Goal: Task Accomplishment & Management: Manage account settings

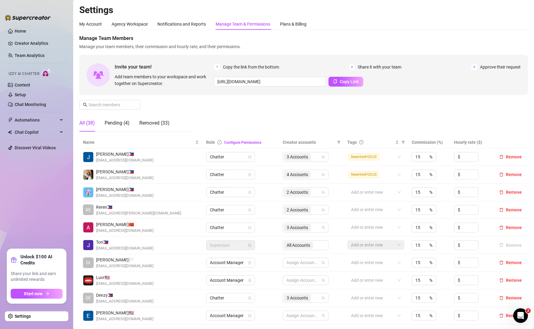
scroll to position [46, 0]
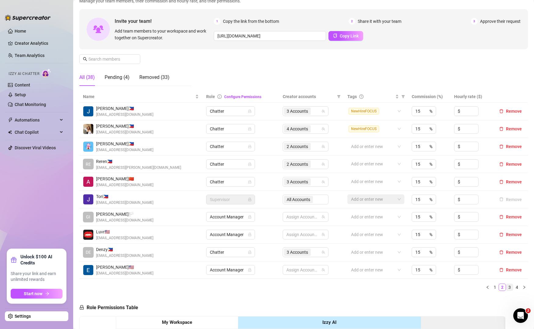
click at [506, 286] on link "3" at bounding box center [509, 287] width 7 height 7
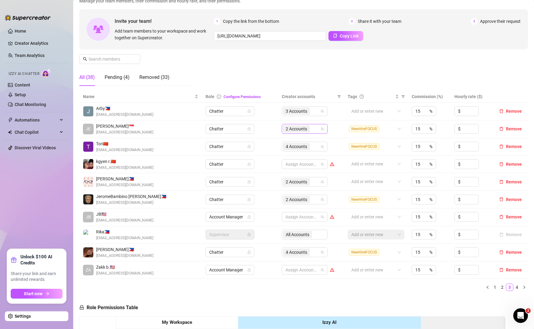
click at [316, 128] on div "2 Accounts" at bounding box center [305, 129] width 46 height 10
click at [499, 288] on link "2" at bounding box center [502, 287] width 7 height 7
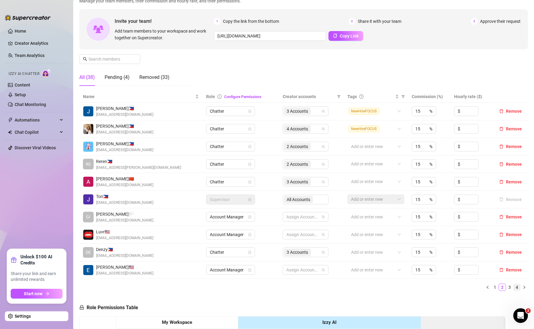
click at [513, 289] on link "4" at bounding box center [516, 287] width 7 height 7
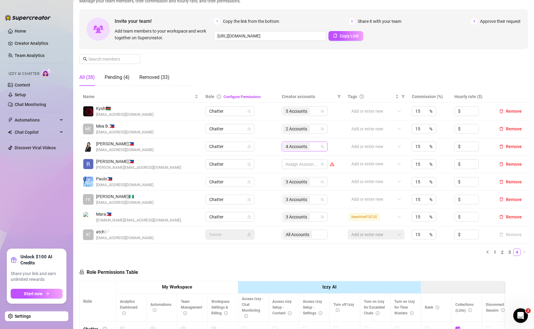
click at [314, 151] on div "4 Accounts" at bounding box center [301, 146] width 37 height 9
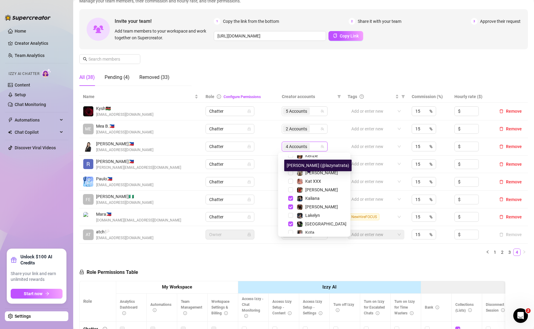
scroll to position [84, 0]
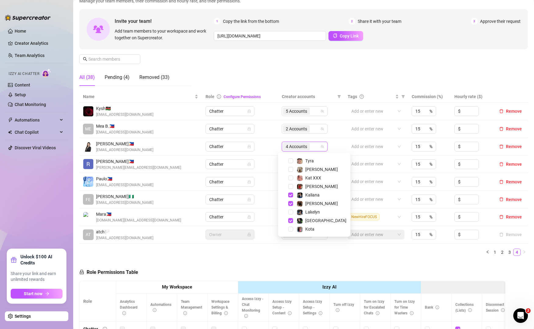
click at [313, 260] on div "Name Role Configure Permissions Creator accounts Tags Commission (%) Hourly rat…" at bounding box center [303, 176] width 448 height 170
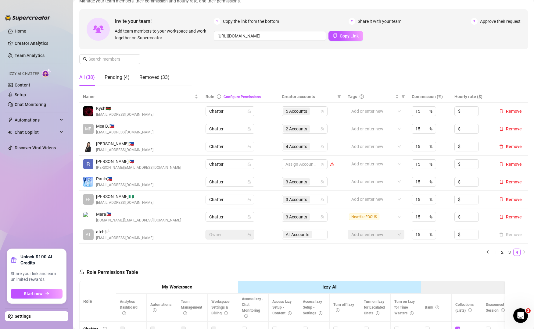
click at [181, 253] on ul "1 2 3 4" at bounding box center [303, 252] width 448 height 7
click at [491, 252] on link "1" at bounding box center [494, 252] width 7 height 7
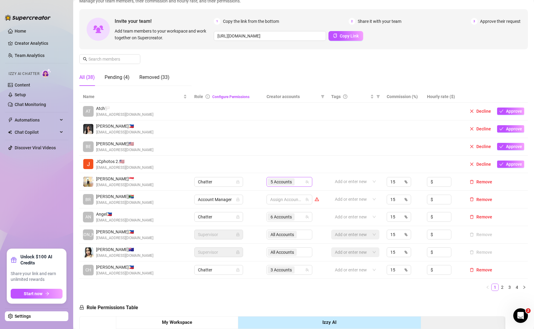
click at [295, 179] on div "5 Accounts" at bounding box center [286, 182] width 37 height 9
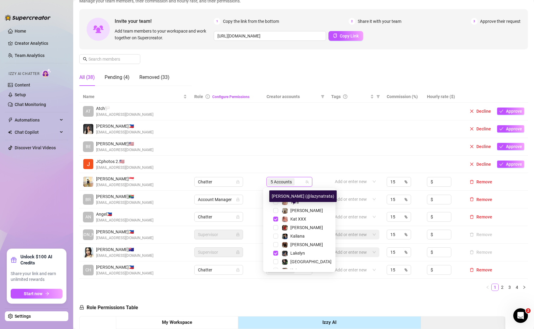
scroll to position [84, 0]
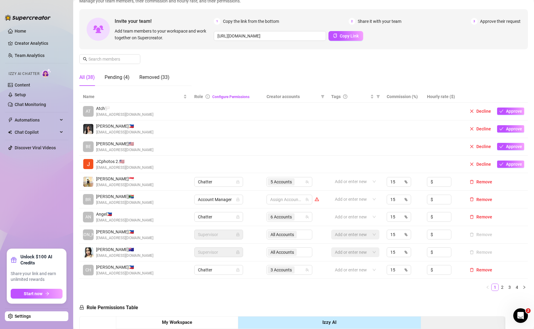
click at [246, 291] on ul "1 2 3 4" at bounding box center [303, 287] width 448 height 7
click at [151, 288] on ul "1 2 3 4" at bounding box center [303, 287] width 448 height 7
click at [513, 286] on link "4" at bounding box center [516, 287] width 7 height 7
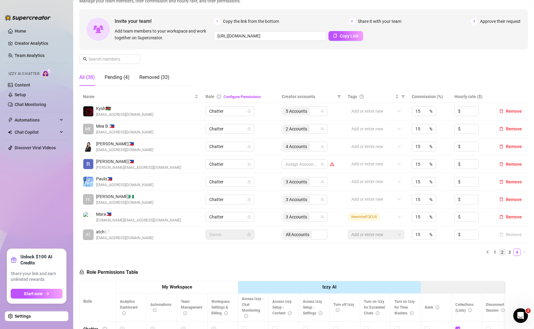
click at [499, 250] on link "2" at bounding box center [502, 252] width 7 height 7
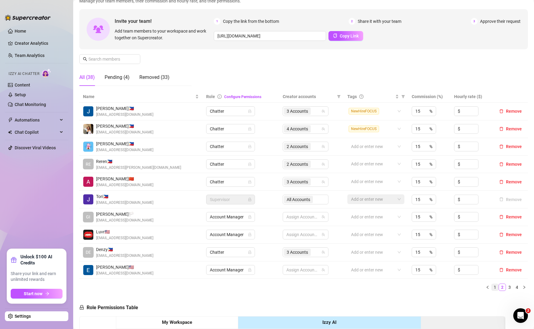
click at [491, 289] on link "1" at bounding box center [494, 287] width 7 height 7
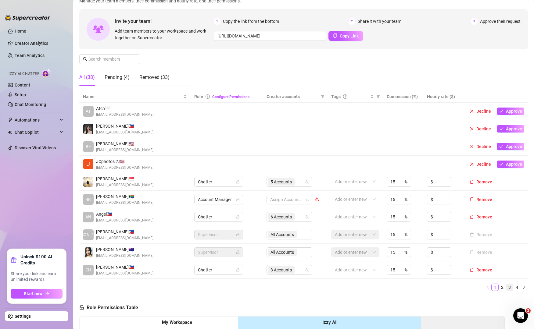
click at [506, 287] on link "3" at bounding box center [509, 287] width 7 height 7
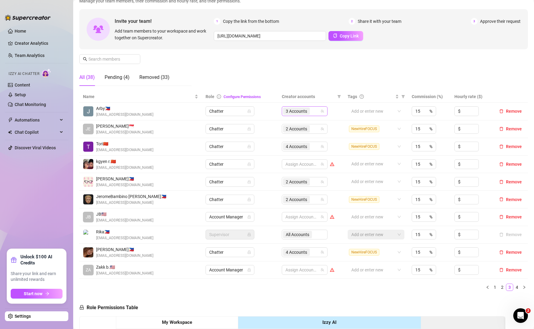
click at [312, 109] on div "3 Accounts" at bounding box center [301, 111] width 37 height 9
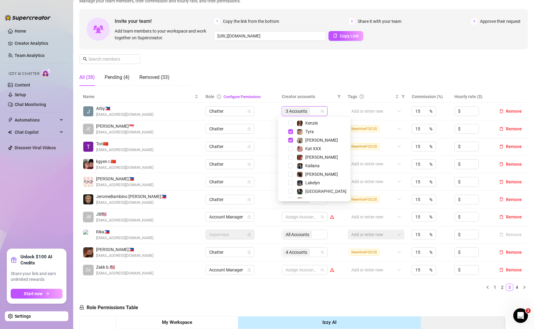
scroll to position [79, 0]
click at [293, 164] on div "Kaliana" at bounding box center [313, 164] width 69 height 7
click at [290, 164] on span "Select tree node" at bounding box center [290, 164] width 5 height 5
click at [310, 292] on div "Name Role Configure Permissions Creator accounts Tags Commission (%) Hourly rat…" at bounding box center [303, 193] width 448 height 205
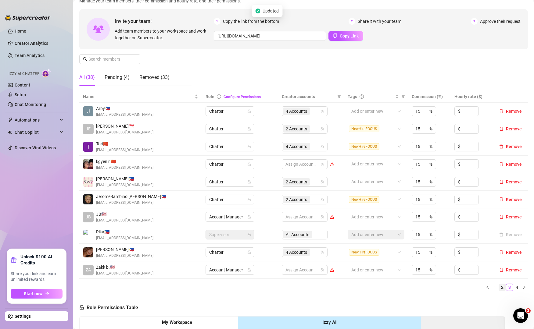
click at [499, 288] on link "2" at bounding box center [502, 287] width 7 height 7
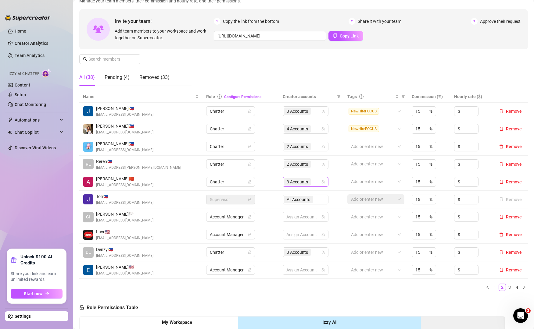
click at [314, 183] on div "3 Accounts" at bounding box center [302, 182] width 37 height 9
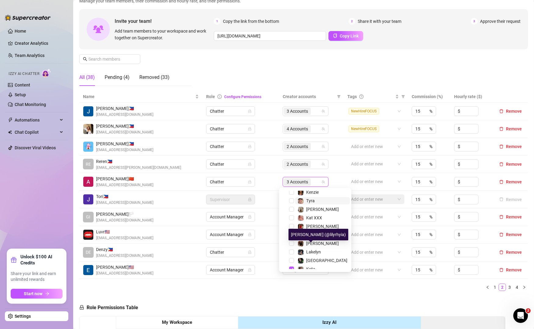
scroll to position [84, 0]
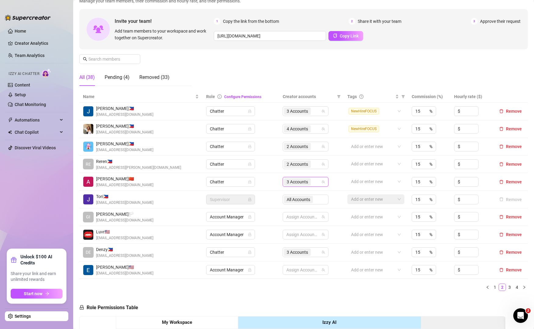
click at [341, 293] on div "Name Role Configure Permissions Creator accounts Tags Commission (%) Hourly rat…" at bounding box center [303, 193] width 448 height 205
click at [506, 284] on link "3" at bounding box center [509, 287] width 7 height 7
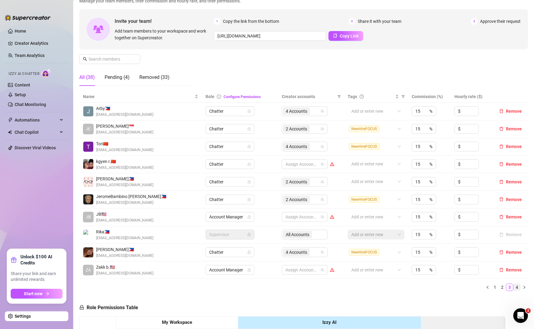
click at [513, 288] on link "4" at bounding box center [516, 287] width 7 height 7
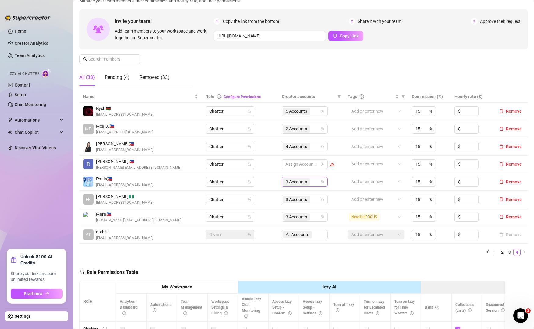
click at [314, 185] on div "3 Accounts" at bounding box center [301, 182] width 37 height 9
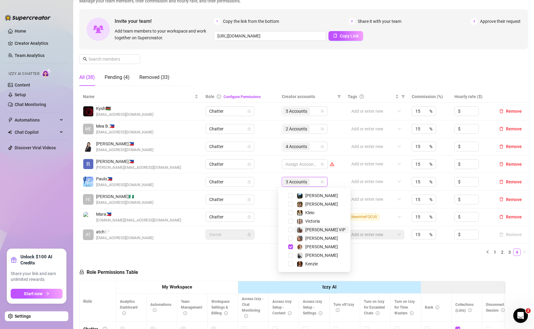
scroll to position [7, 0]
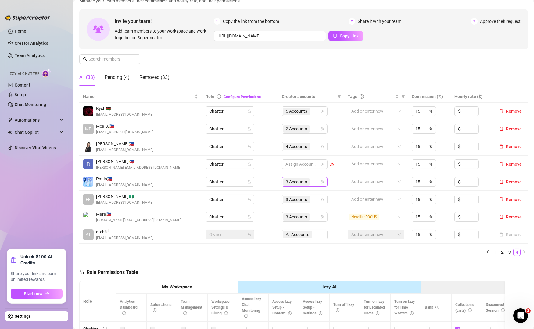
click at [317, 178] on div "3 Accounts" at bounding box center [305, 182] width 46 height 10
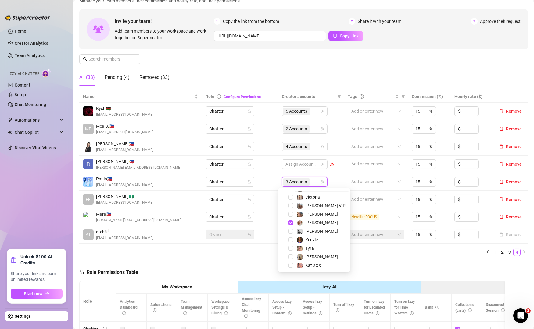
scroll to position [35, 0]
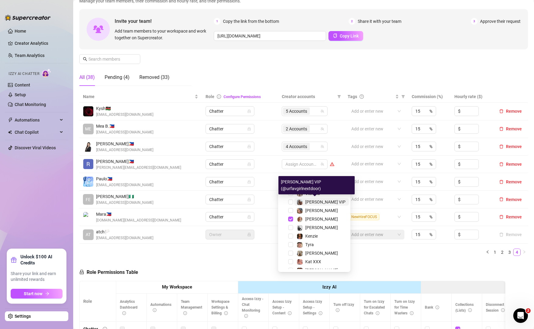
click at [311, 203] on span "[PERSON_NAME] VIP" at bounding box center [325, 202] width 40 height 5
click at [311, 208] on span "[PERSON_NAME]" at bounding box center [321, 210] width 33 height 5
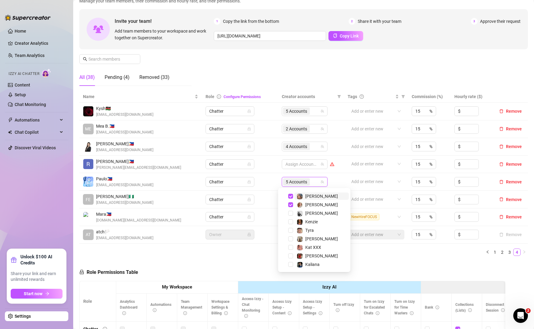
scroll to position [56, 0]
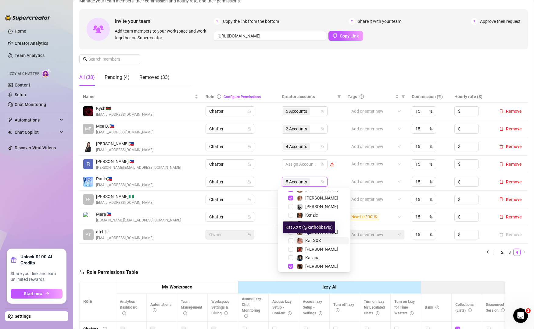
click at [311, 241] on span "Kat XXX" at bounding box center [313, 240] width 16 height 5
click at [405, 257] on div "Name Role Configure Permissions Creator accounts Tags Commission (%) Hourly rat…" at bounding box center [303, 176] width 448 height 170
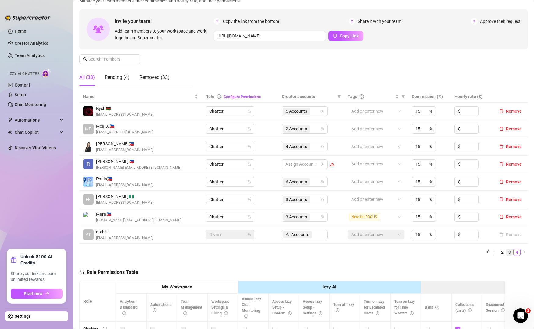
click at [506, 253] on link "3" at bounding box center [509, 252] width 7 height 7
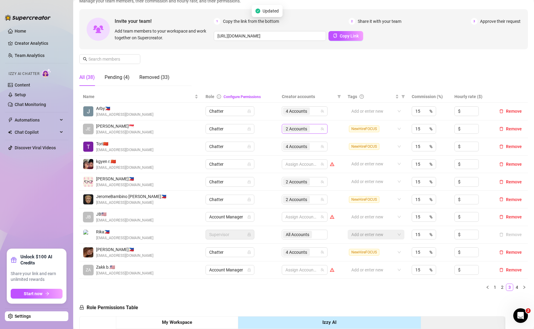
click at [314, 131] on div "2 Accounts" at bounding box center [301, 129] width 37 height 9
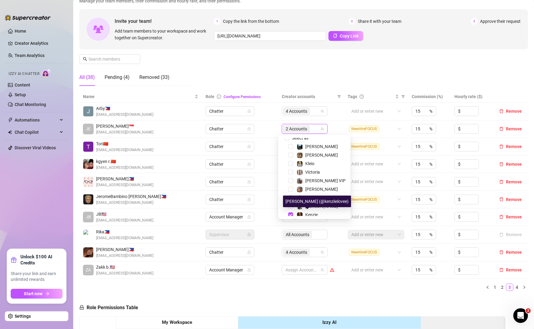
scroll to position [0, 0]
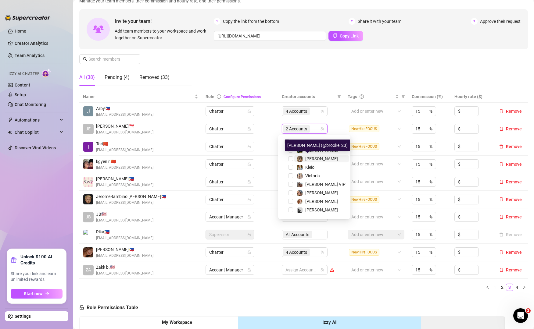
click at [311, 157] on span "[PERSON_NAME]" at bounding box center [321, 158] width 33 height 5
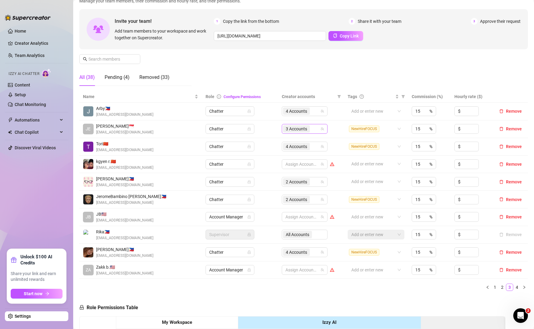
click at [311, 130] on div "3 Accounts" at bounding box center [301, 129] width 37 height 9
click at [358, 285] on ul "1 2 3 4" at bounding box center [303, 287] width 448 height 7
click at [311, 125] on div "3 Accounts" at bounding box center [301, 129] width 37 height 9
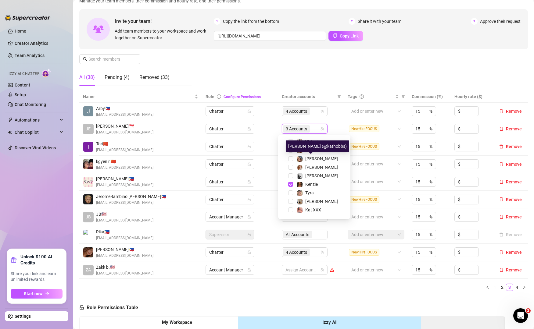
scroll to position [38, 0]
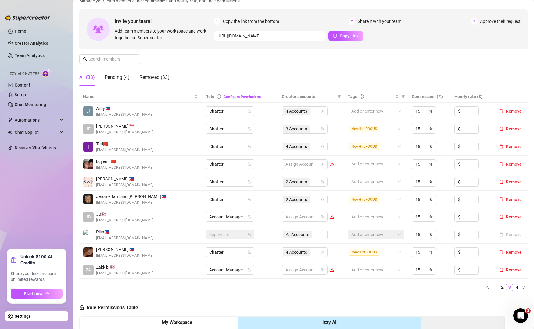
click at [513, 288] on link "4" at bounding box center [516, 287] width 7 height 7
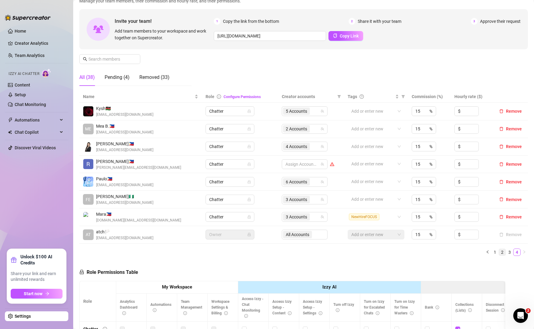
click at [499, 253] on link "2" at bounding box center [502, 252] width 7 height 7
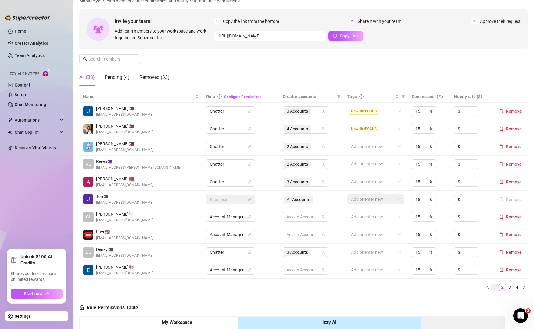
click at [491, 291] on link "1" at bounding box center [494, 287] width 7 height 7
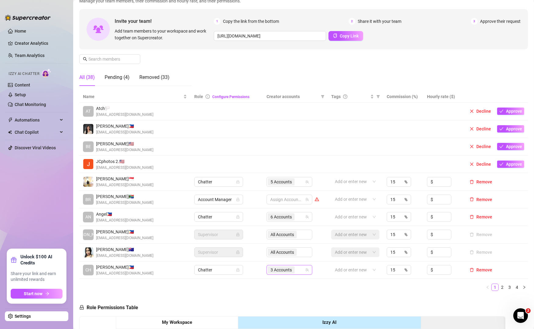
click at [295, 271] on div "3 Accounts" at bounding box center [286, 270] width 37 height 9
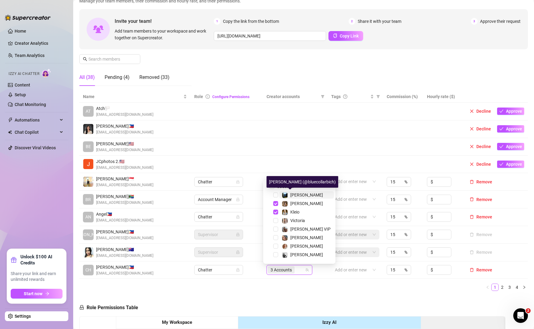
click at [295, 194] on span "[PERSON_NAME]" at bounding box center [306, 195] width 33 height 5
click at [319, 292] on div "Name Role Configure Permissions Creator accounts Tags Commission (%) Hourly rat…" at bounding box center [303, 193] width 448 height 205
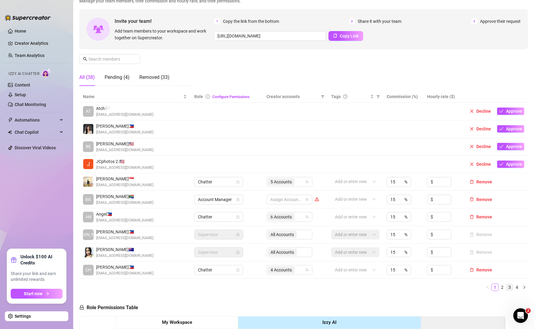
click at [506, 287] on link "3" at bounding box center [509, 287] width 7 height 7
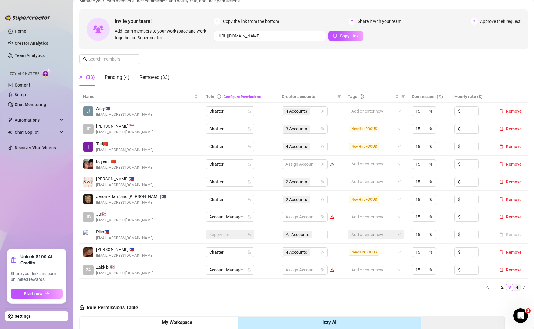
click at [513, 287] on link "4" at bounding box center [516, 287] width 7 height 7
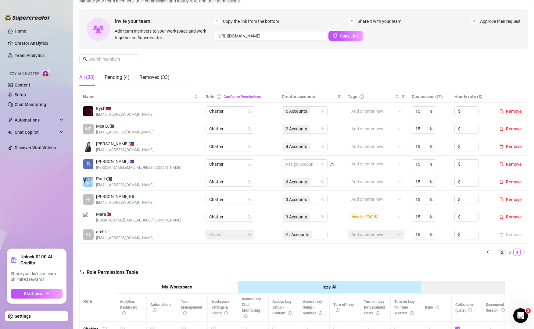
click at [499, 249] on link "2" at bounding box center [502, 252] width 7 height 7
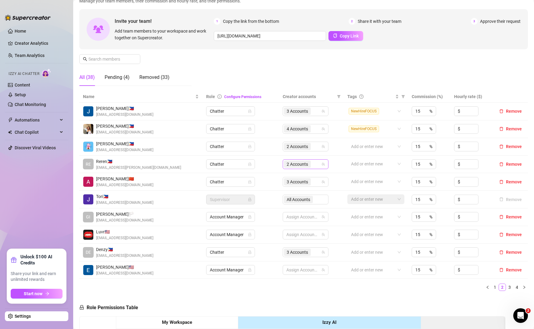
click at [316, 167] on div "2 Accounts" at bounding box center [302, 164] width 37 height 9
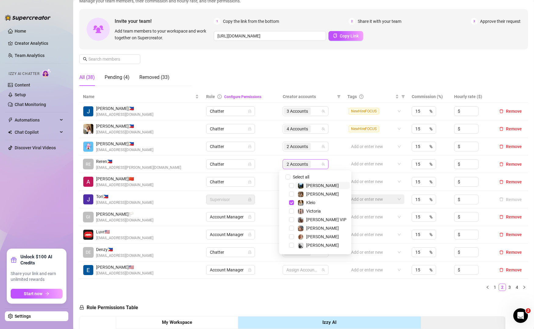
click at [316, 184] on span "[PERSON_NAME]" at bounding box center [322, 185] width 55 height 7
click at [327, 280] on div "Name Role Configure Permissions Creator accounts Tags Commission (%) Hourly rat…" at bounding box center [303, 191] width 448 height 200
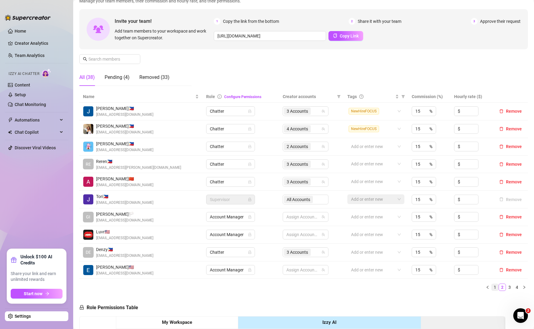
click at [491, 288] on link "1" at bounding box center [494, 287] width 7 height 7
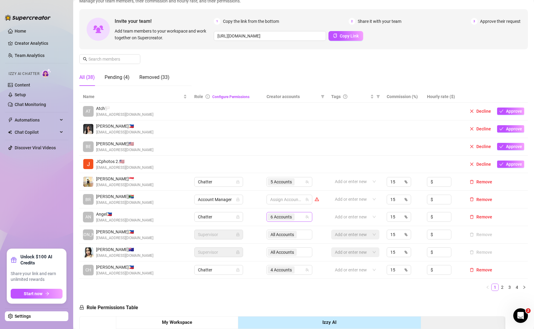
click at [305, 216] on icon "team" at bounding box center [307, 217] width 4 height 4
click at [297, 214] on div "6 Accounts" at bounding box center [286, 217] width 37 height 9
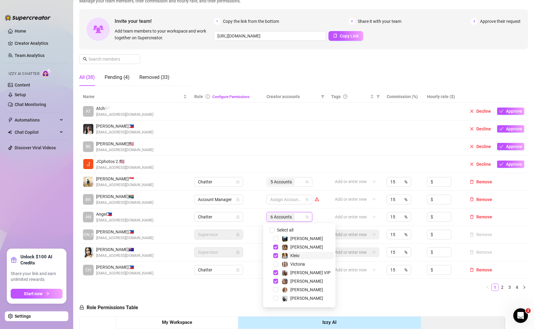
click at [300, 253] on span "Kleio" at bounding box center [306, 255] width 55 height 7
click at [380, 73] on div "Manage Team Members Manage your team members, their commission and hourly rate,…" at bounding box center [303, 40] width 448 height 102
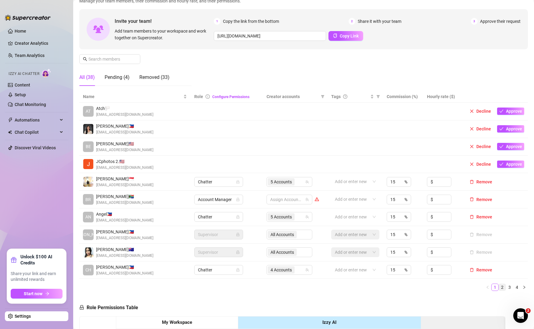
click at [499, 287] on link "2" at bounding box center [502, 287] width 7 height 7
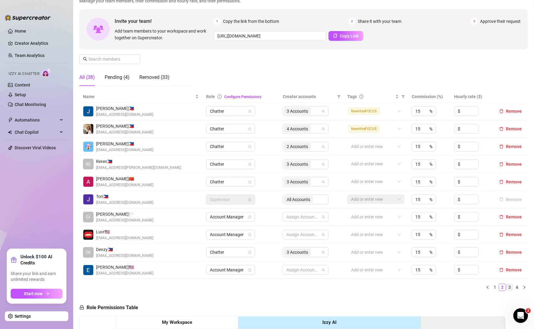
click at [506, 290] on link "3" at bounding box center [509, 287] width 7 height 7
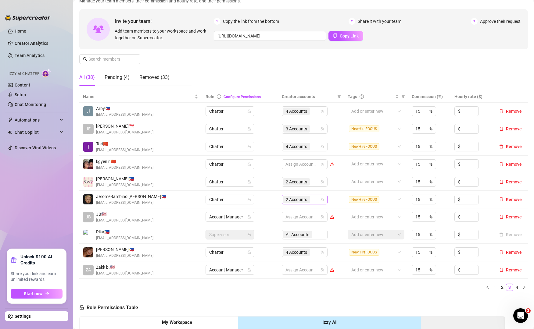
click at [314, 199] on div "2 Accounts" at bounding box center [301, 199] width 37 height 9
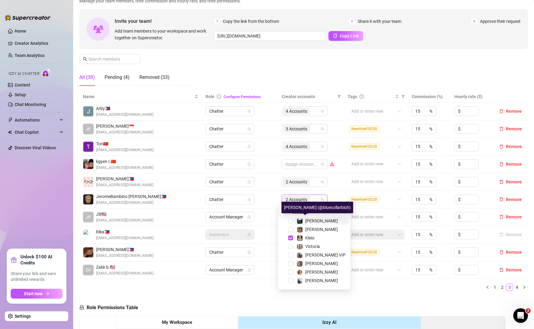
click at [303, 224] on div "[PERSON_NAME]" at bounding box center [316, 220] width 41 height 7
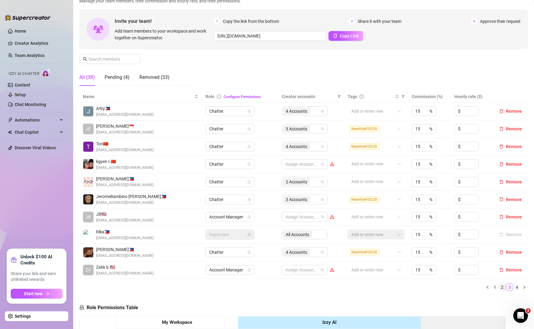
click at [499, 288] on link "2" at bounding box center [502, 287] width 7 height 7
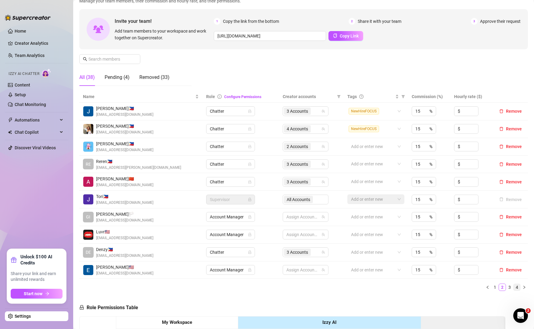
click at [513, 288] on link "4" at bounding box center [516, 287] width 7 height 7
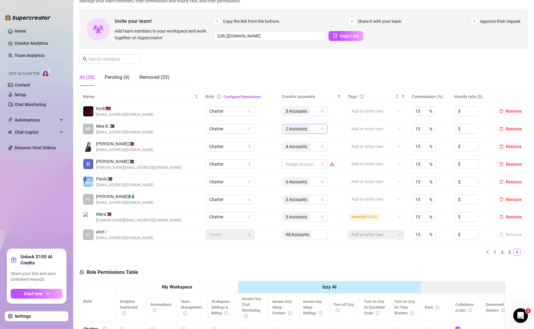
click at [309, 130] on div "2 Accounts" at bounding box center [301, 129] width 37 height 9
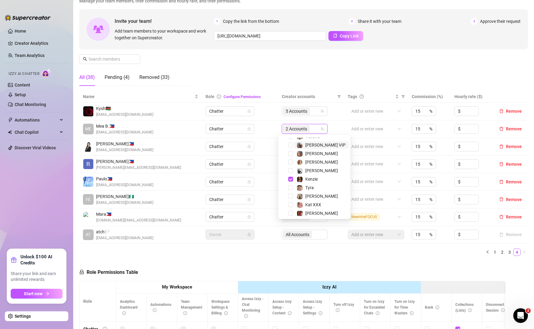
scroll to position [22, 0]
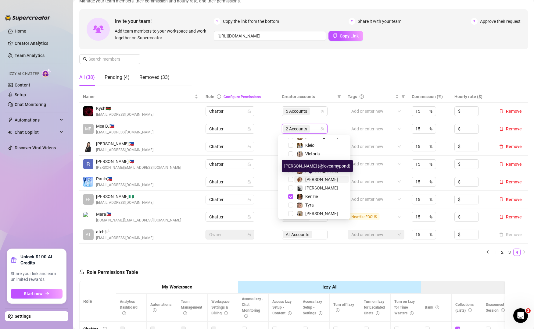
click at [298, 179] on img at bounding box center [299, 179] width 5 height 5
click at [352, 258] on div "Name Role Configure Permissions Creator accounts Tags Commission (%) Hourly rat…" at bounding box center [303, 176] width 448 height 170
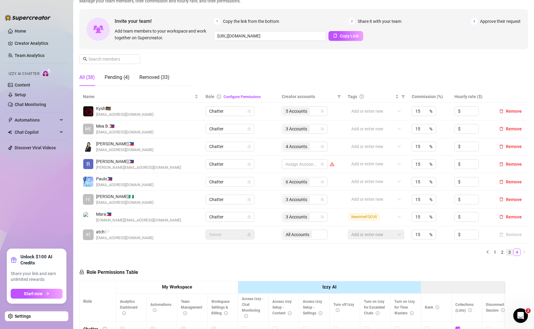
click at [506, 252] on link "3" at bounding box center [509, 252] width 7 height 7
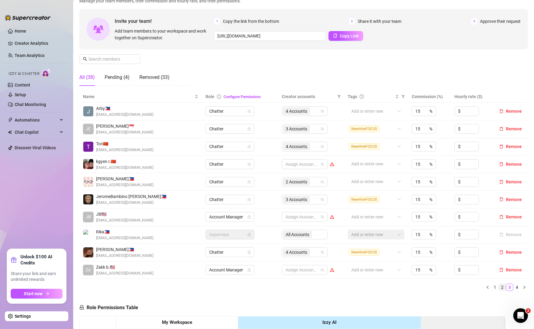
click at [499, 287] on link "2" at bounding box center [502, 287] width 7 height 7
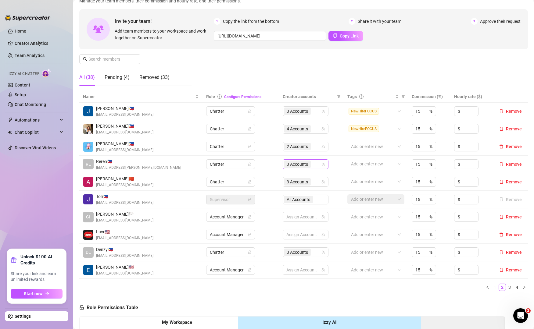
click at [318, 167] on div "3 Accounts" at bounding box center [305, 164] width 46 height 10
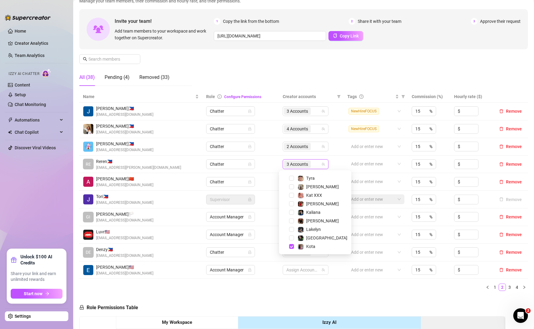
scroll to position [84, 0]
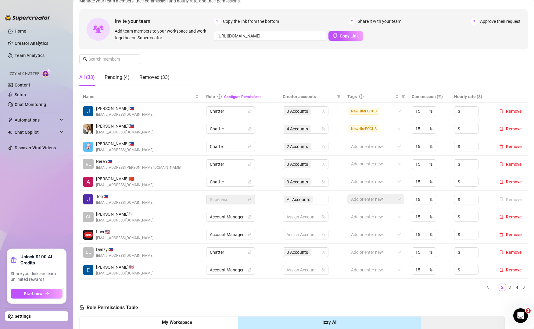
click at [346, 293] on div "Name Role Configure Permissions Creator accounts Tags Commission (%) Hourly rat…" at bounding box center [303, 193] width 448 height 205
click at [506, 288] on link "3" at bounding box center [509, 287] width 7 height 7
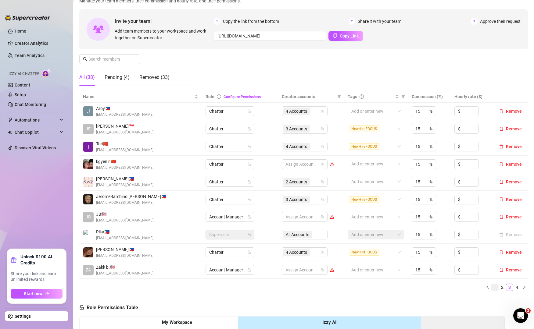
click at [491, 288] on link "1" at bounding box center [494, 287] width 7 height 7
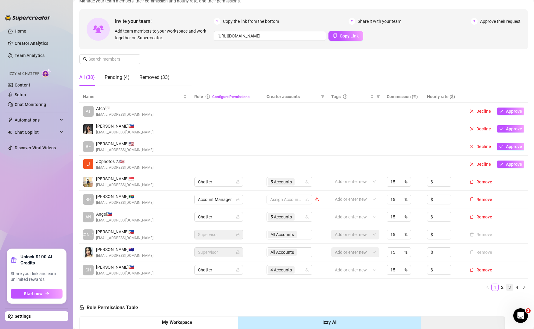
click at [506, 288] on link "3" at bounding box center [509, 287] width 7 height 7
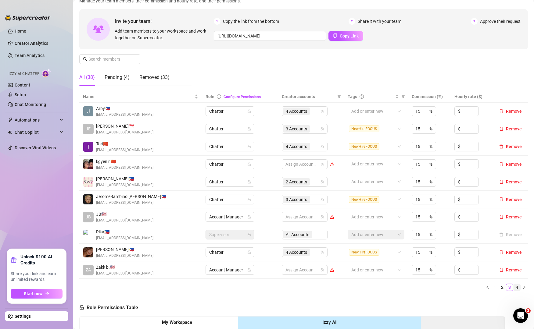
click at [513, 288] on link "4" at bounding box center [516, 287] width 7 height 7
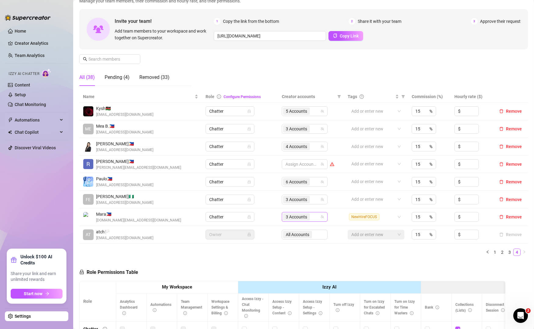
click at [313, 218] on div "3 Accounts" at bounding box center [301, 217] width 37 height 9
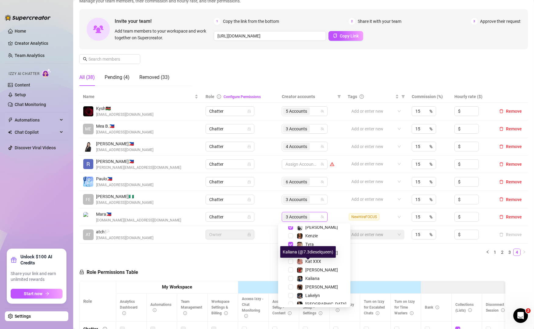
scroll to position [84, 0]
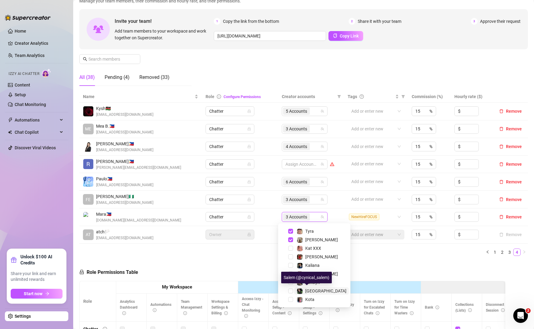
click at [308, 289] on span "[GEOGRAPHIC_DATA]" at bounding box center [325, 291] width 41 height 5
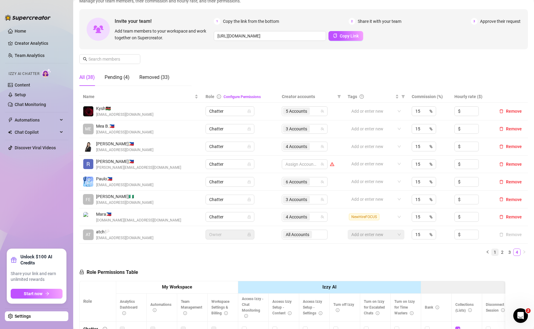
click at [491, 254] on link "1" at bounding box center [494, 252] width 7 height 7
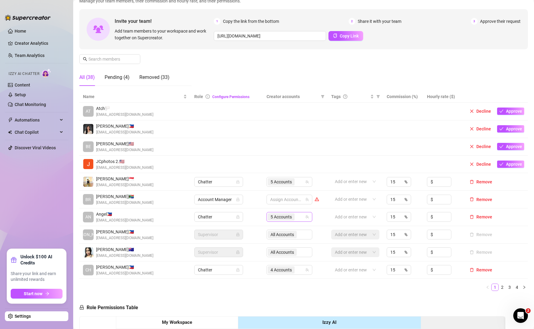
click at [297, 215] on div "5 Accounts" at bounding box center [286, 217] width 37 height 9
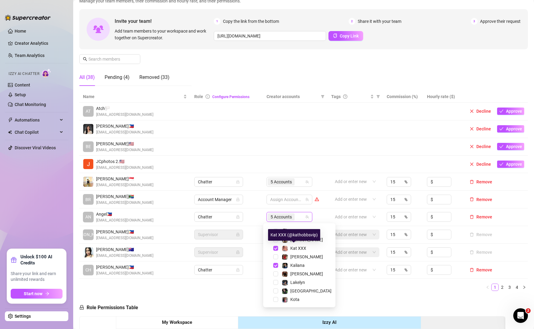
scroll to position [84, 0]
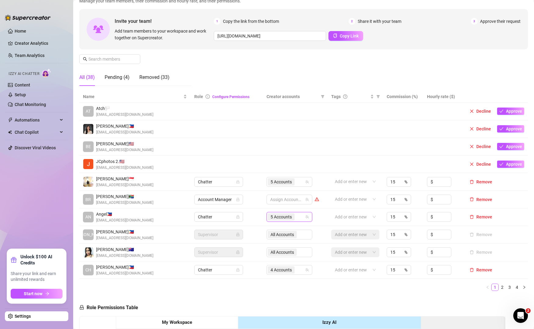
click at [379, 292] on div "Name Role Configure Permissions Creator accounts Tags Commission (%) Hourly rat…" at bounding box center [303, 193] width 448 height 205
click at [499, 288] on link "2" at bounding box center [502, 287] width 7 height 7
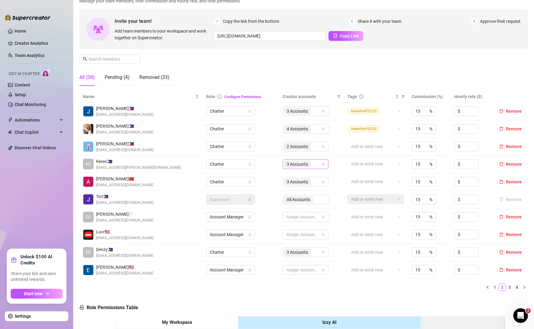
click at [314, 163] on div "3 Accounts" at bounding box center [302, 164] width 37 height 9
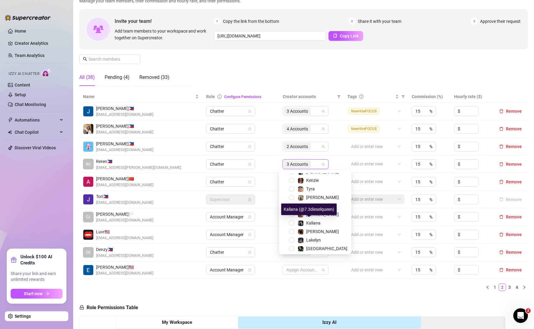
scroll to position [84, 0]
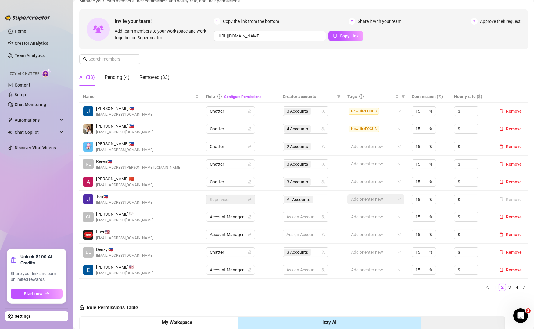
click at [311, 162] on div "3 Accounts" at bounding box center [302, 164] width 37 height 9
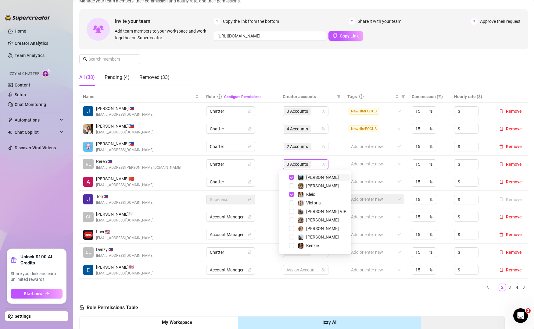
click at [311, 168] on div "3 Accounts" at bounding box center [302, 164] width 37 height 9
click at [310, 230] on div "Kaliana" at bounding box center [314, 226] width 69 height 7
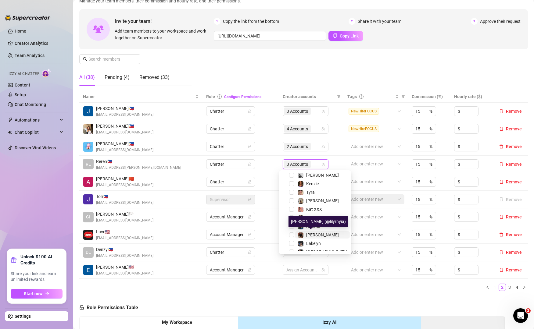
click at [310, 233] on span "[PERSON_NAME]" at bounding box center [322, 234] width 33 height 5
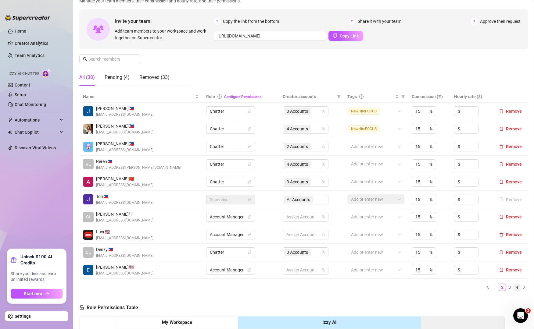
click at [513, 290] on link "4" at bounding box center [516, 287] width 7 height 7
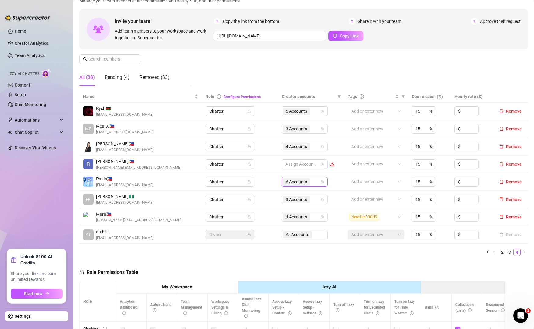
click at [321, 183] on div "6 Accounts" at bounding box center [305, 182] width 46 height 10
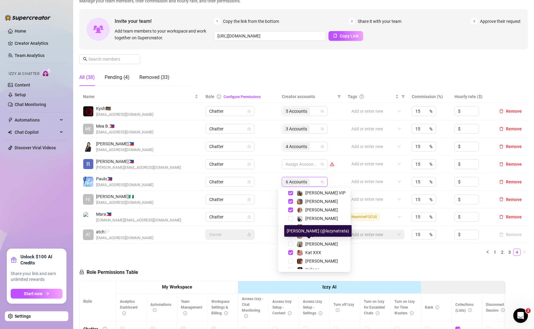
scroll to position [50, 0]
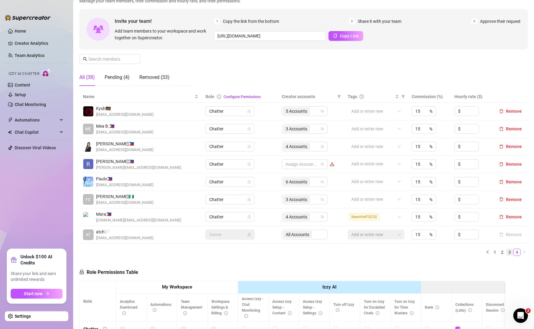
click at [506, 252] on link "3" at bounding box center [509, 252] width 7 height 7
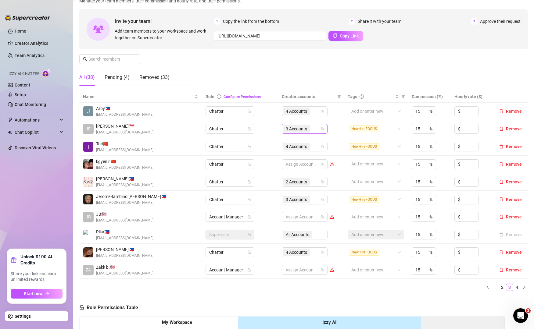
click at [313, 126] on div "3 Accounts" at bounding box center [301, 129] width 37 height 9
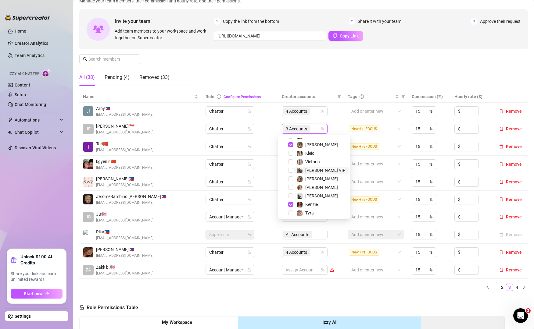
scroll to position [13, 0]
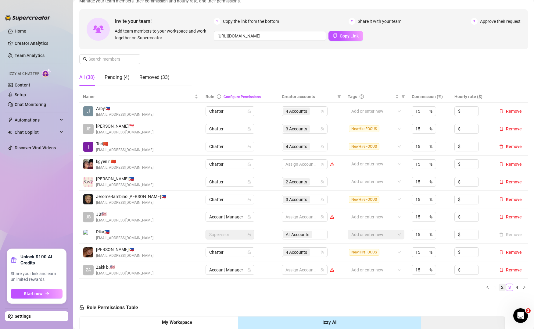
click at [499, 285] on link "2" at bounding box center [502, 287] width 7 height 7
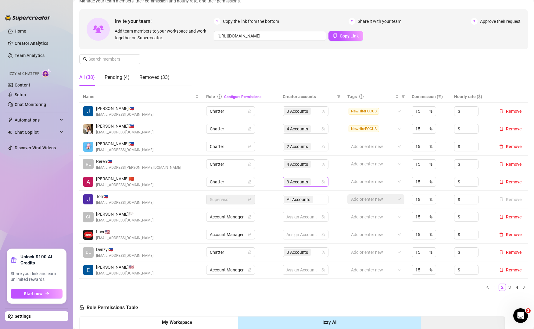
click at [316, 183] on div "3 Accounts" at bounding box center [302, 182] width 37 height 9
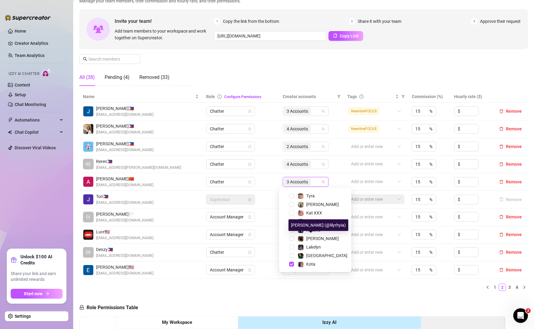
scroll to position [84, 0]
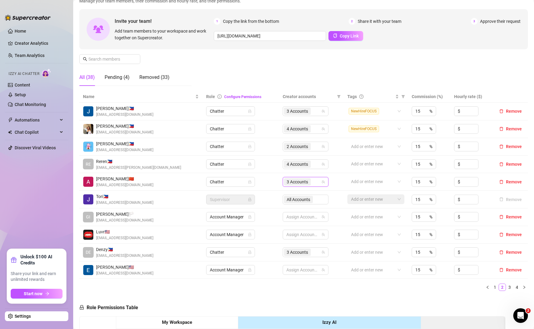
click at [369, 289] on ul "1 2 3 4" at bounding box center [303, 287] width 448 height 7
click at [506, 289] on link "3" at bounding box center [509, 287] width 7 height 7
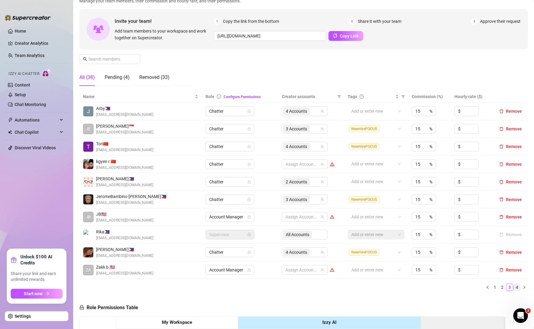
click at [513, 287] on link "4" at bounding box center [516, 287] width 7 height 7
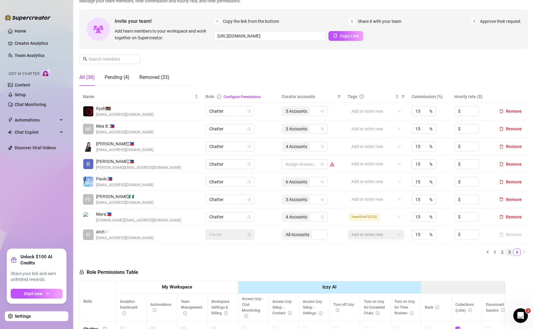
click at [506, 251] on link "3" at bounding box center [509, 252] width 7 height 7
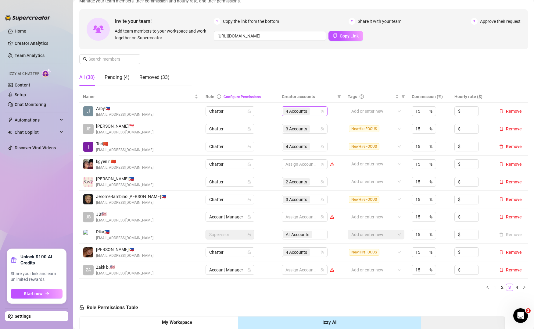
click at [309, 112] on div "4 Accounts" at bounding box center [301, 111] width 37 height 9
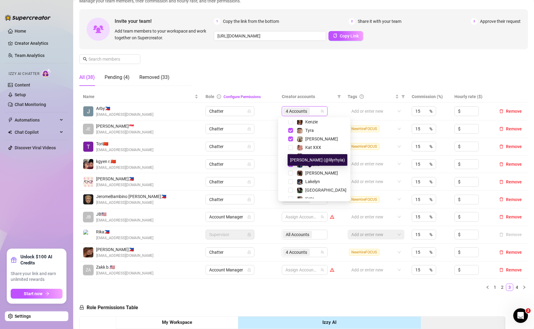
scroll to position [68, 0]
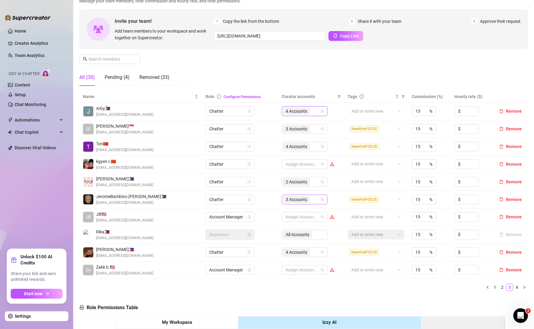
click at [321, 200] on icon "team" at bounding box center [322, 199] width 3 height 3
click at [312, 200] on div "3 Accounts" at bounding box center [301, 199] width 37 height 9
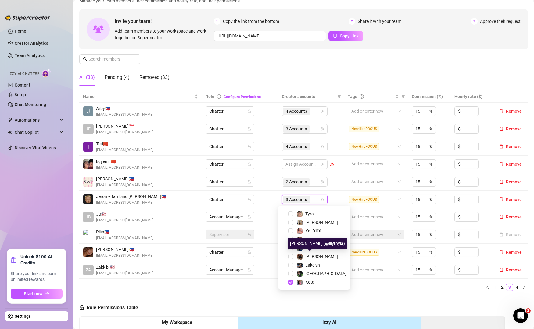
scroll to position [83, 0]
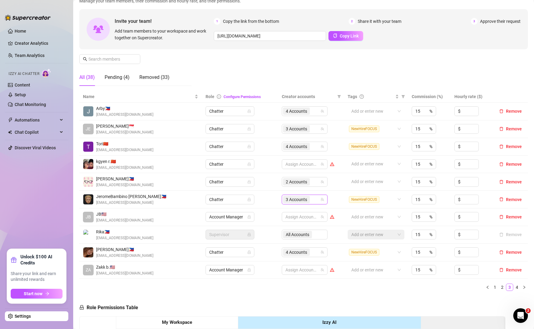
click at [499, 288] on link "2" at bounding box center [502, 287] width 7 height 7
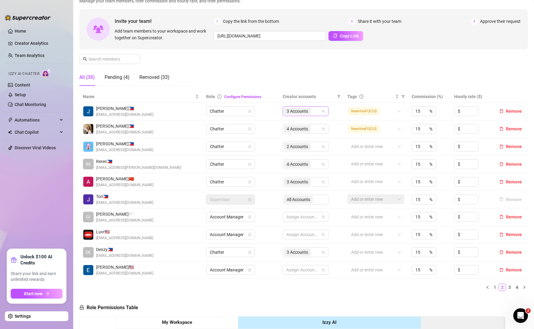
click at [321, 109] on icon "team" at bounding box center [323, 111] width 4 height 4
click at [312, 109] on div "3 Accounts" at bounding box center [302, 111] width 37 height 9
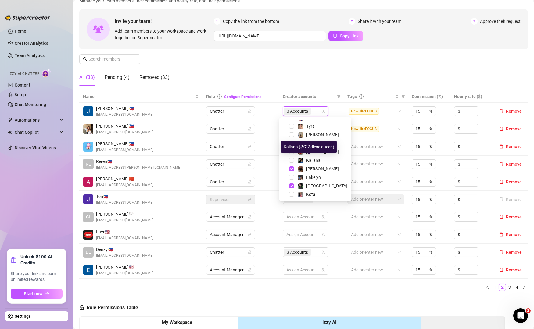
scroll to position [84, 0]
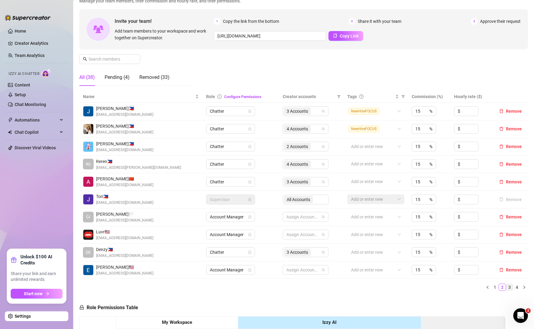
click at [506, 286] on link "3" at bounding box center [509, 287] width 7 height 7
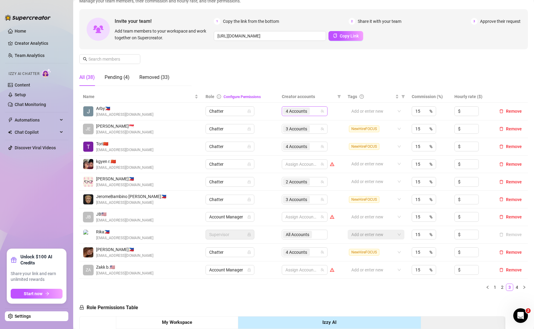
click at [312, 112] on div "4 Accounts" at bounding box center [301, 111] width 37 height 9
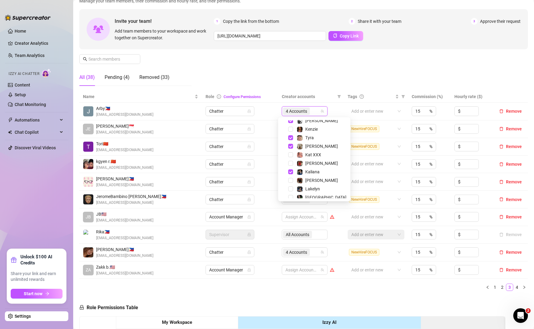
scroll to position [77, 0]
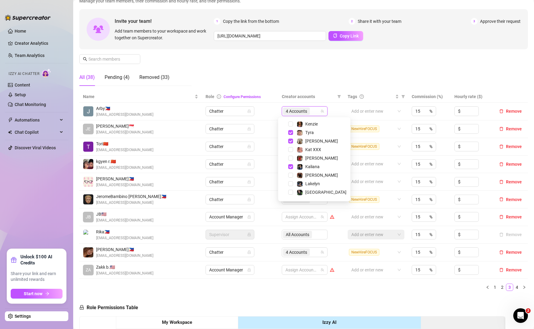
click at [260, 286] on ul "1 2 3 4" at bounding box center [303, 287] width 448 height 7
